Goal: Task Accomplishment & Management: Manage account settings

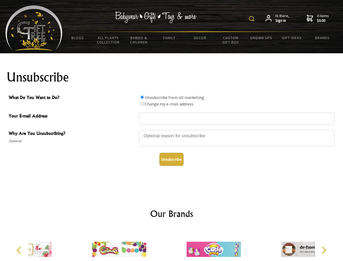
click at [253, 19] on img at bounding box center [251, 18] width 5 height 5
click at [172, 130] on div at bounding box center [237, 138] width 196 height 19
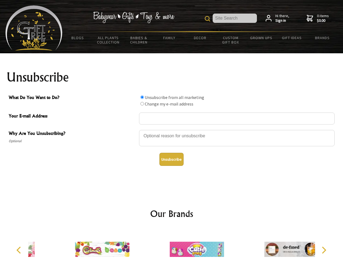
click at [142, 97] on input "What Do You Want to Do?" at bounding box center [142, 97] width 4 height 4
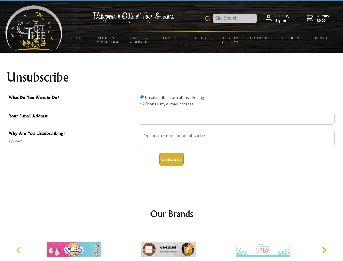
click at [142, 104] on input "What Do You Want to Do?" at bounding box center [142, 104] width 4 height 4
radio input "true"
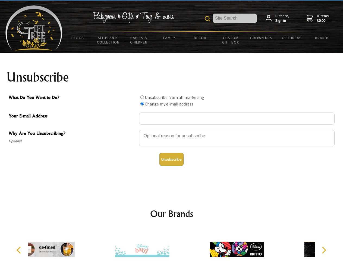
click at [171, 159] on button "Unsubscribe" at bounding box center [171, 159] width 24 height 13
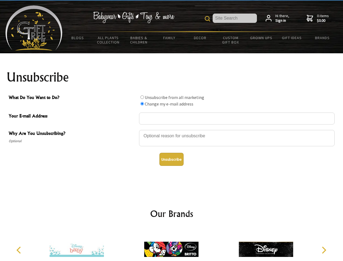
click at [20, 250] on icon "Previous" at bounding box center [19, 249] width 7 height 7
click at [324, 250] on icon "Next" at bounding box center [323, 249] width 7 height 7
